Goal: Find specific page/section: Find specific page/section

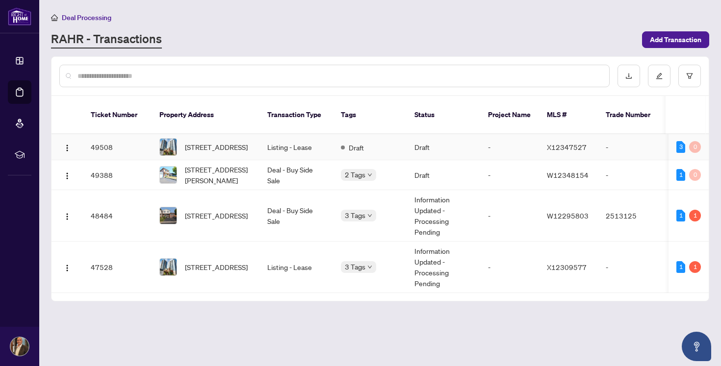
click at [222, 142] on span "[STREET_ADDRESS]" at bounding box center [216, 147] width 63 height 11
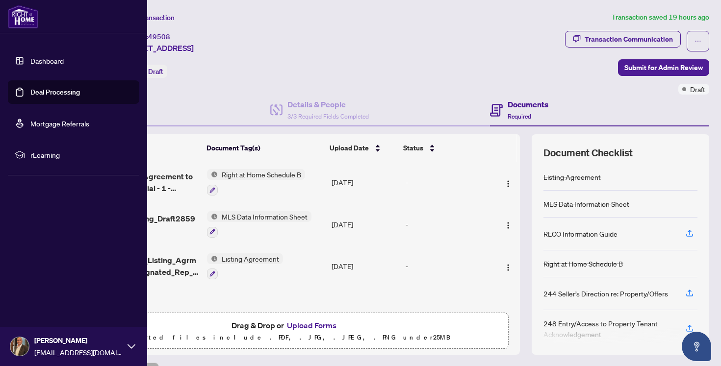
click at [30, 93] on link "Deal Processing" at bounding box center [55, 92] width 50 height 9
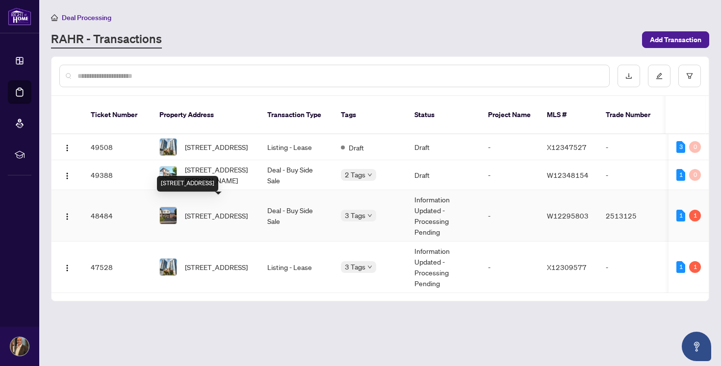
click at [231, 210] on span "[STREET_ADDRESS]" at bounding box center [216, 215] width 63 height 11
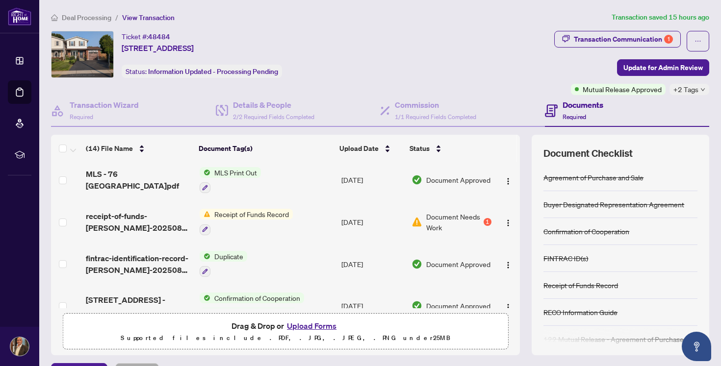
scroll to position [259, 0]
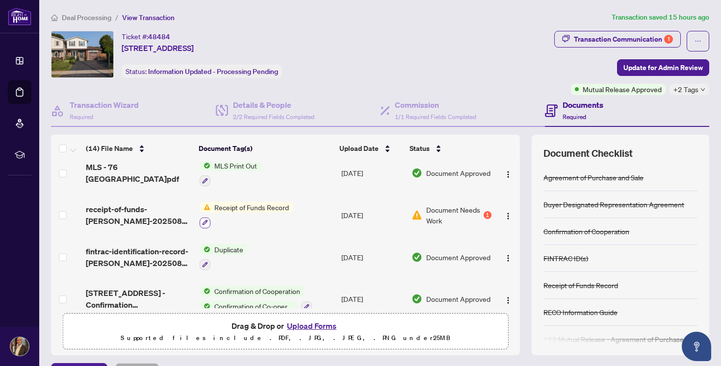
click at [205, 221] on icon "button" at bounding box center [205, 223] width 6 height 6
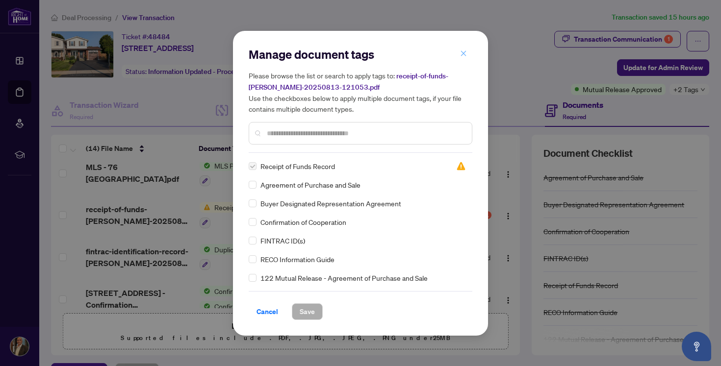
click at [463, 56] on icon "close" at bounding box center [463, 53] width 7 height 7
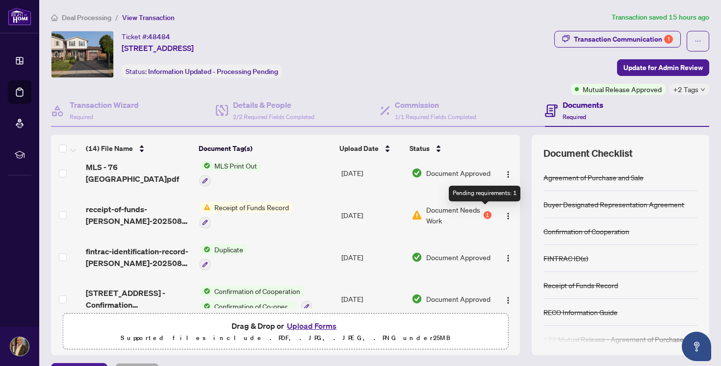
click at [484, 211] on div "1" at bounding box center [487, 215] width 8 height 8
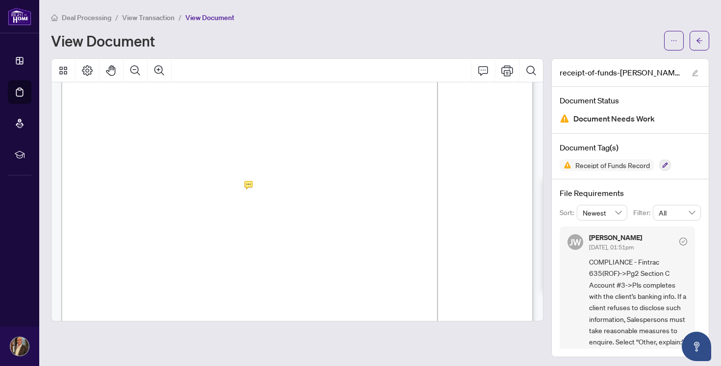
scroll to position [711, 0]
